Goal: Find specific page/section

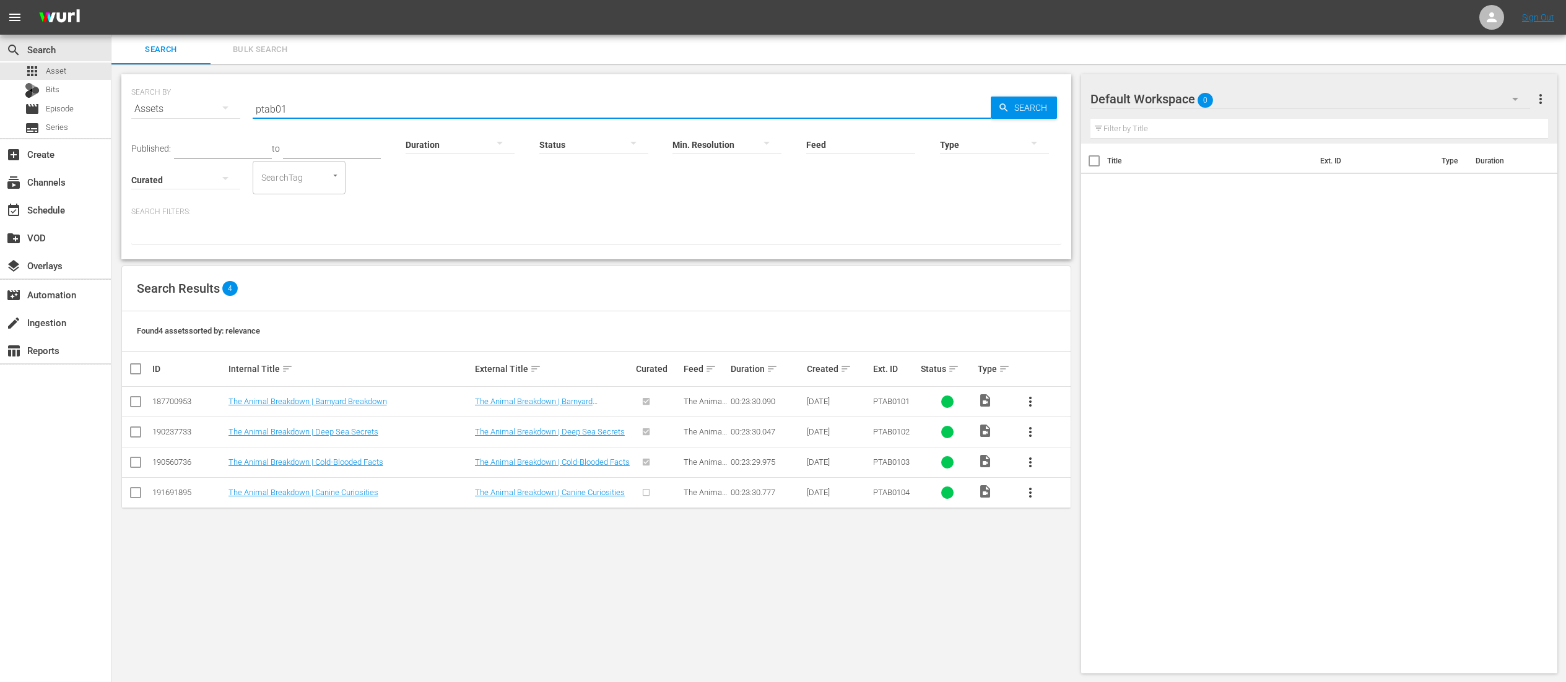
click at [568, 108] on input "ptab01" at bounding box center [622, 109] width 738 height 30
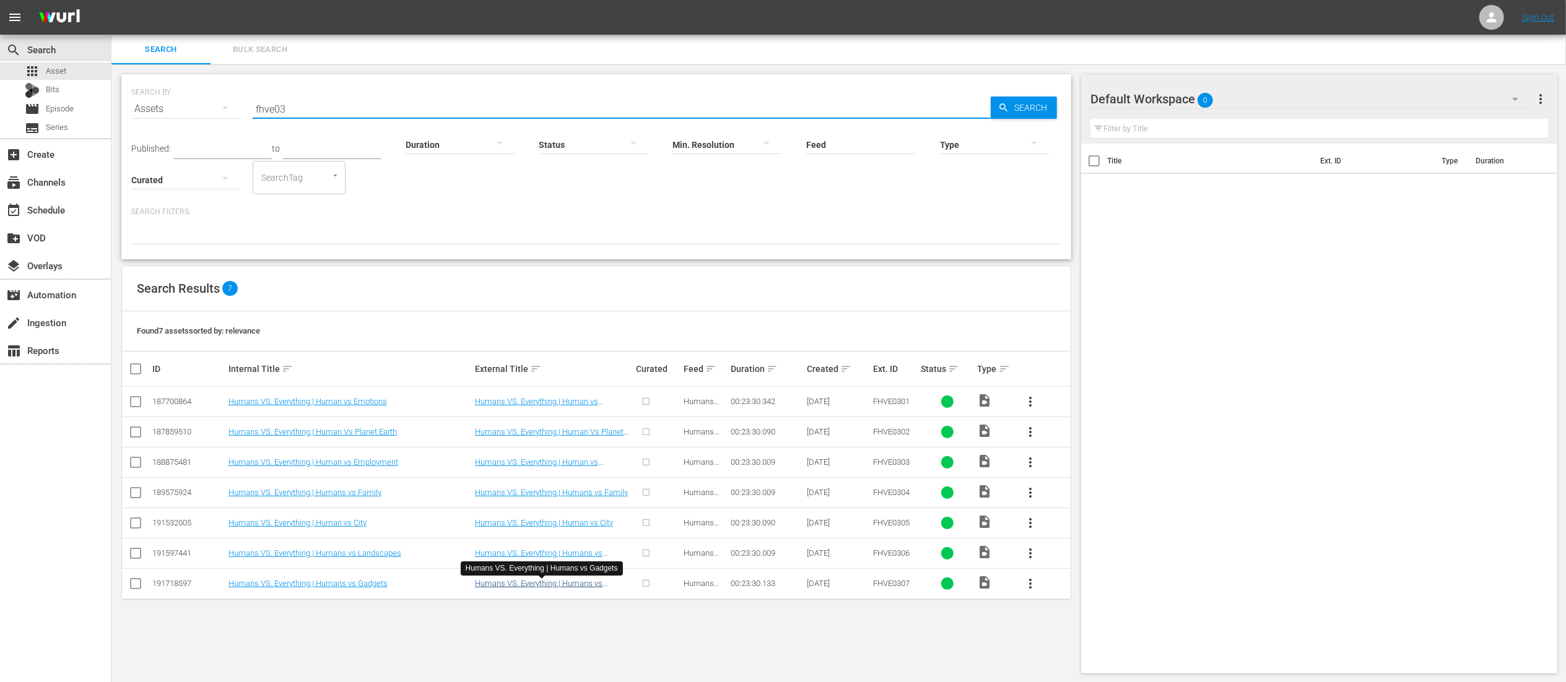
type input "fhve03"
click at [530, 587] on link "Humans VS. Everything | Humans vs Gadgets" at bounding box center [539, 588] width 128 height 19
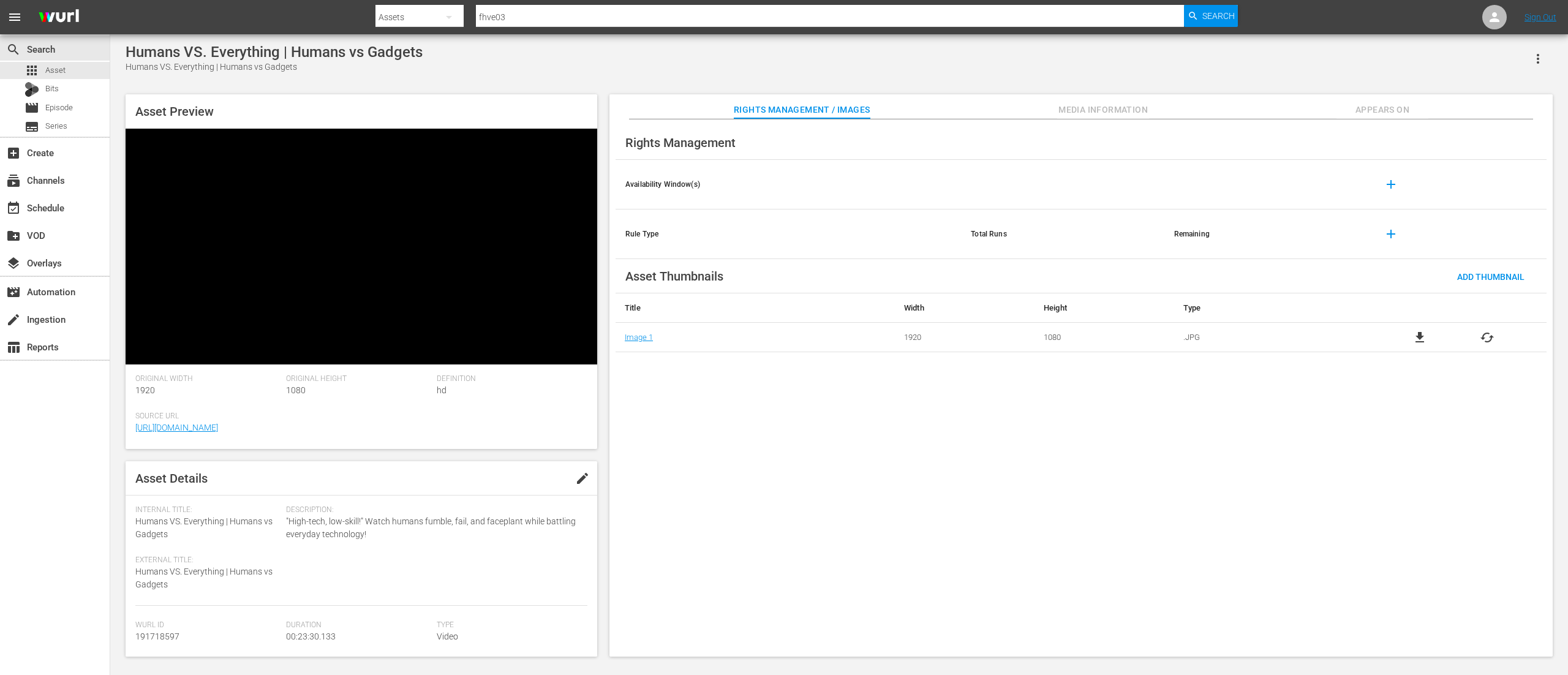
click at [1071, 117] on span "Media Information" at bounding box center [1102, 109] width 92 height 15
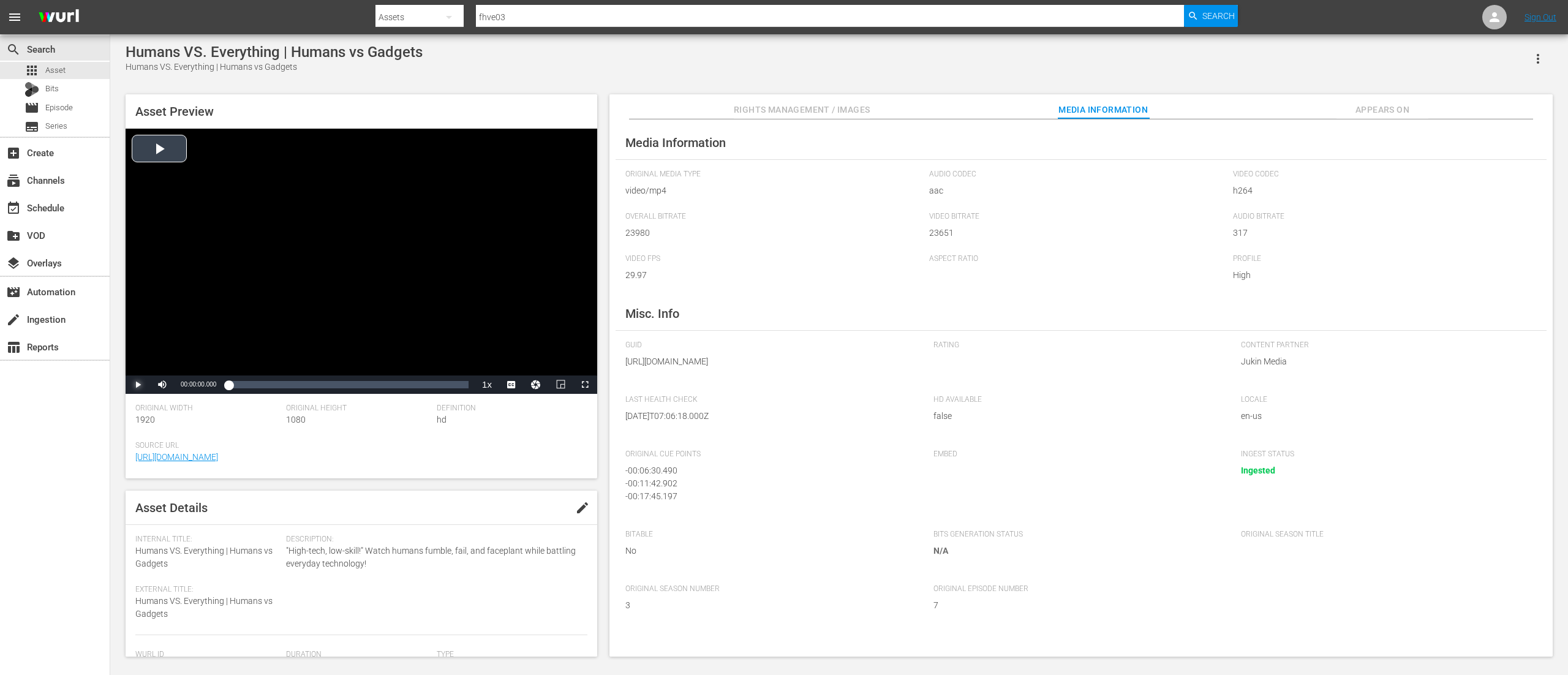
click at [138, 385] on span "Video Player" at bounding box center [138, 385] width 0 height 0
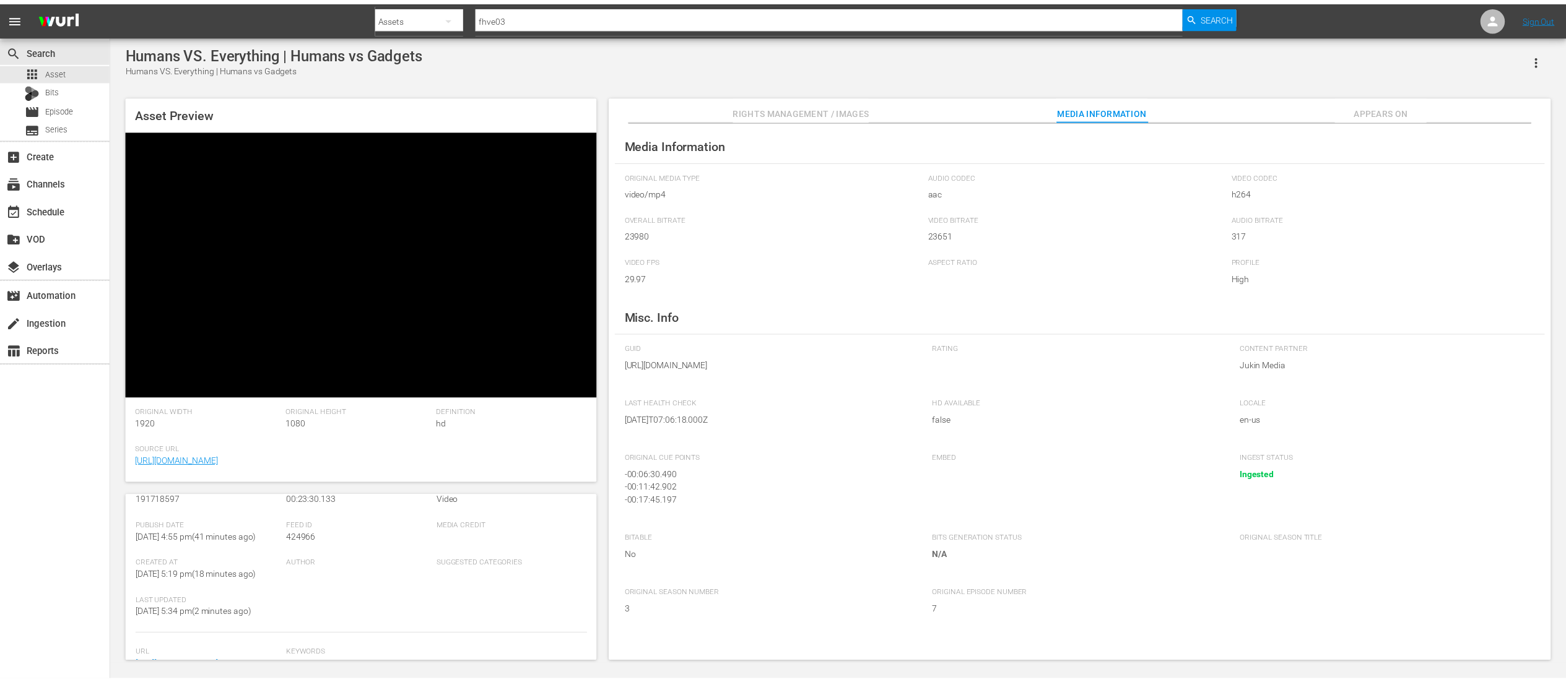
scroll to position [124, 0]
